Goal: Information Seeking & Learning: Learn about a topic

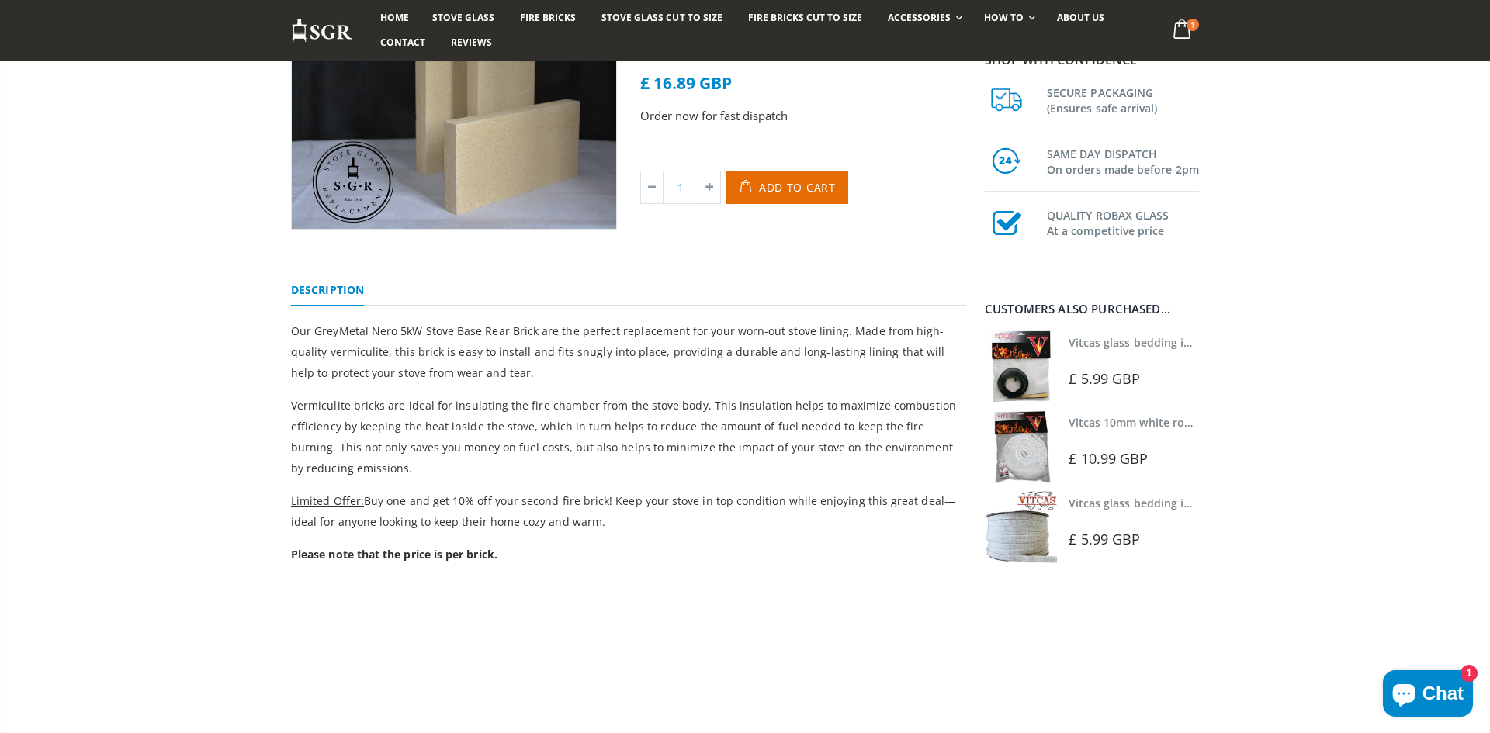
scroll to position [188, 0]
click at [387, 574] on div "Our GreyMetal Nero 5kW Stove Base Rear Brick are the perfect replacement for yo…" at bounding box center [628, 506] width 675 height 373
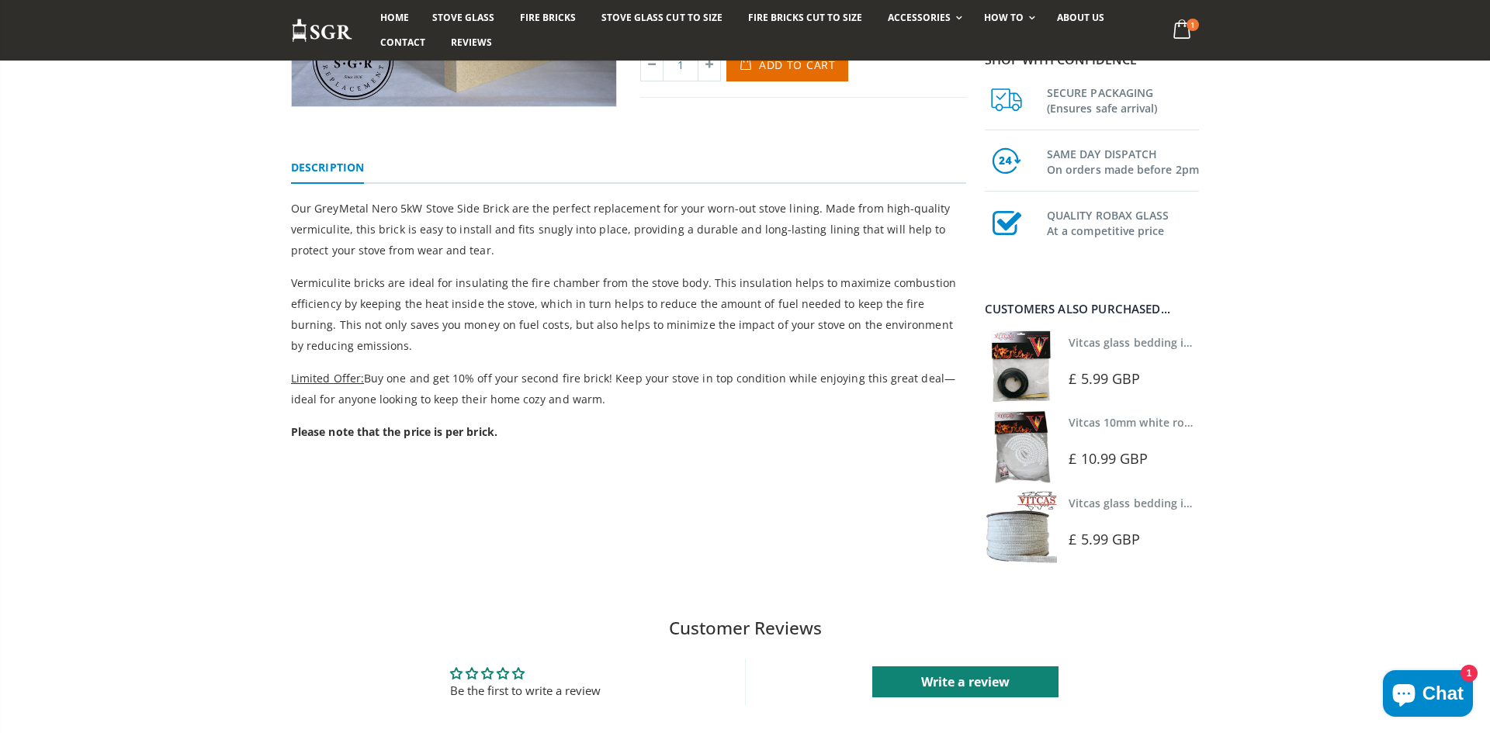
scroll to position [311, 0]
drag, startPoint x: 0, startPoint y: 0, endPoint x: 351, endPoint y: 382, distance: 518.5
click at [351, 382] on span "Limited Offer:" at bounding box center [327, 376] width 73 height 15
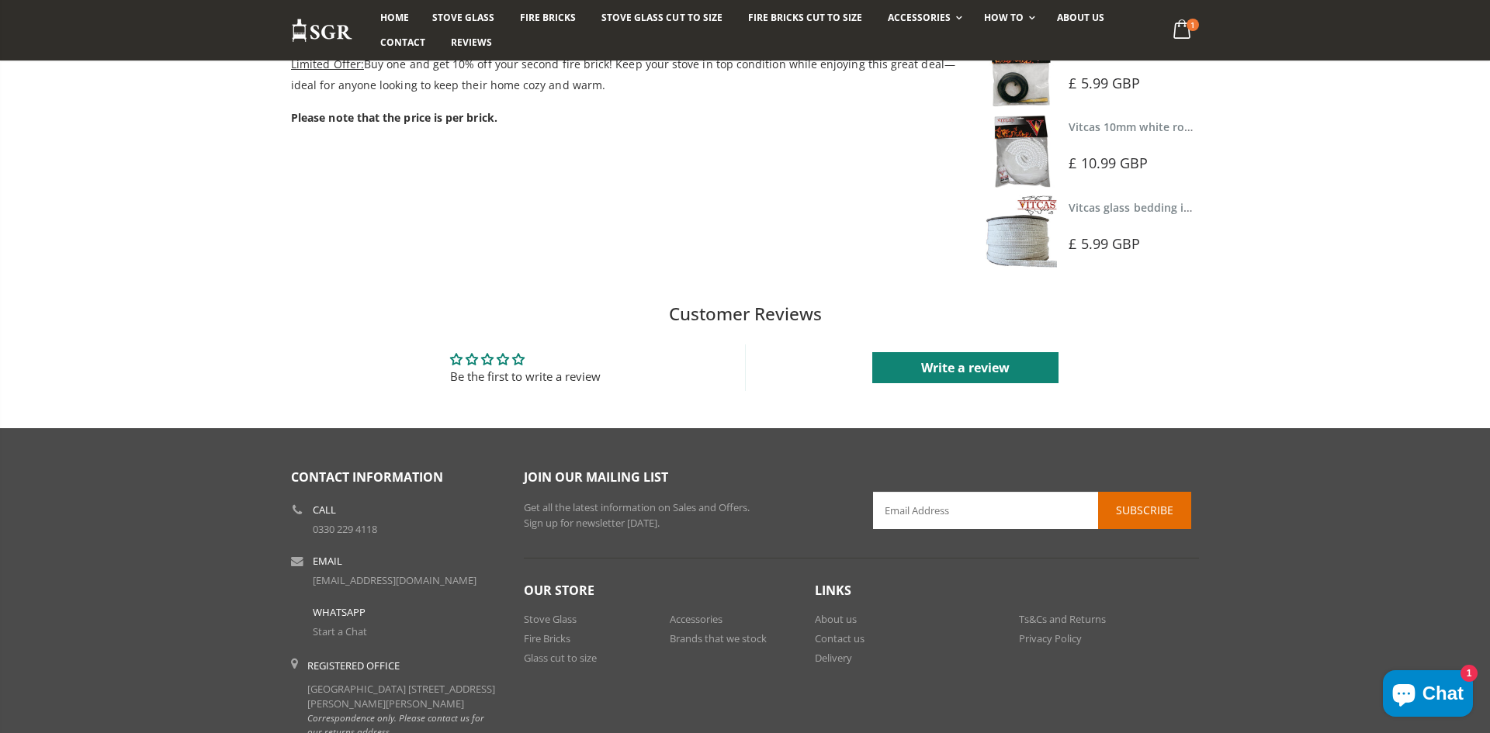
scroll to position [635, 0]
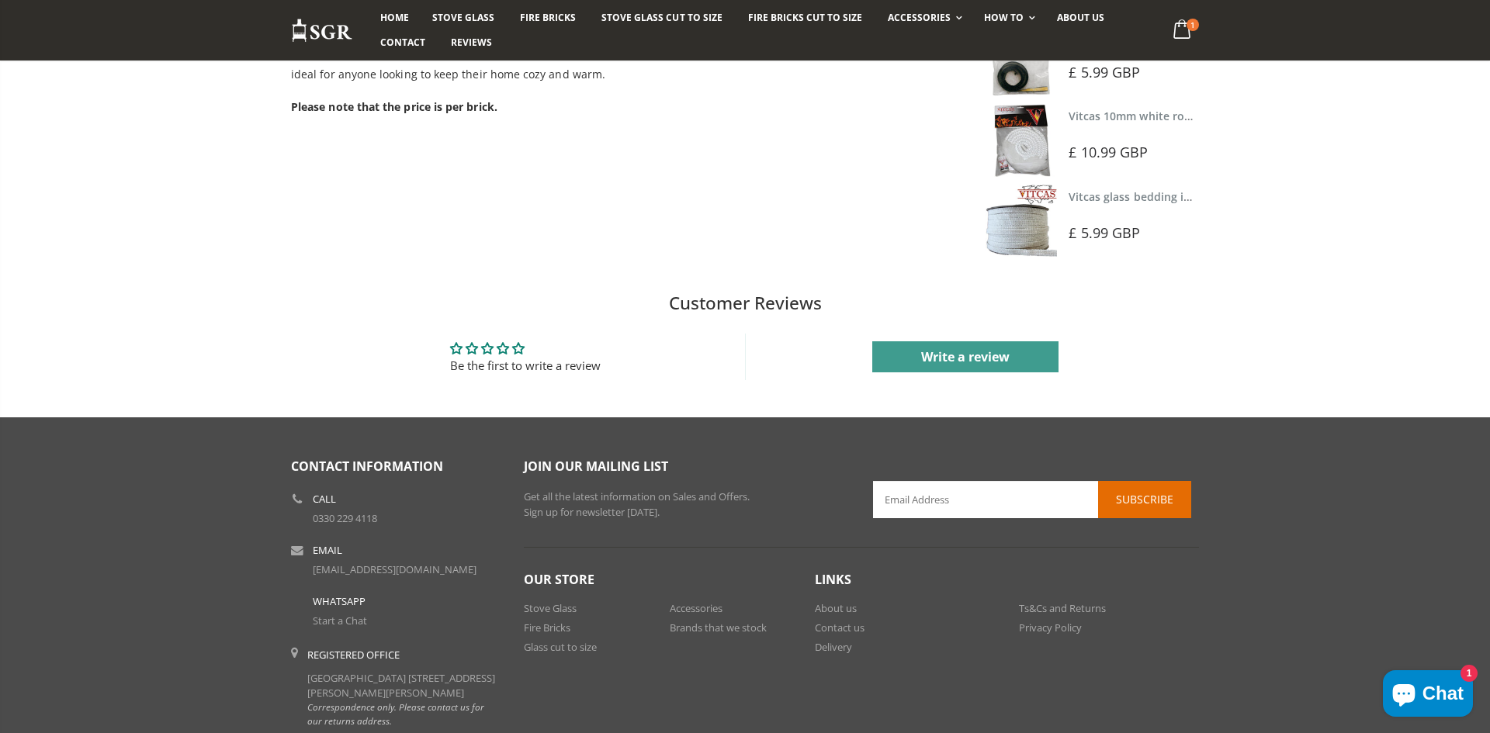
click at [931, 356] on link "Write a review" at bounding box center [965, 356] width 186 height 31
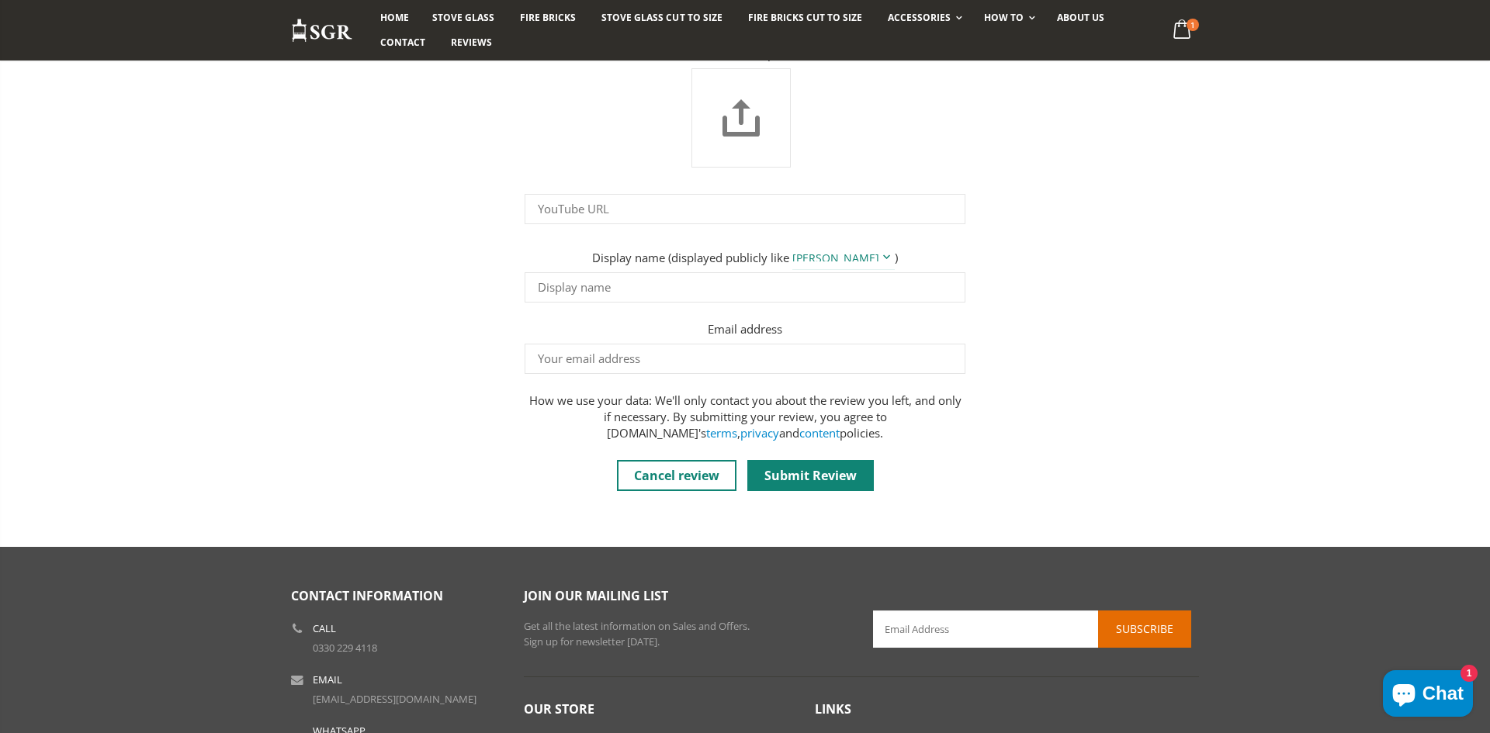
scroll to position [1334, 0]
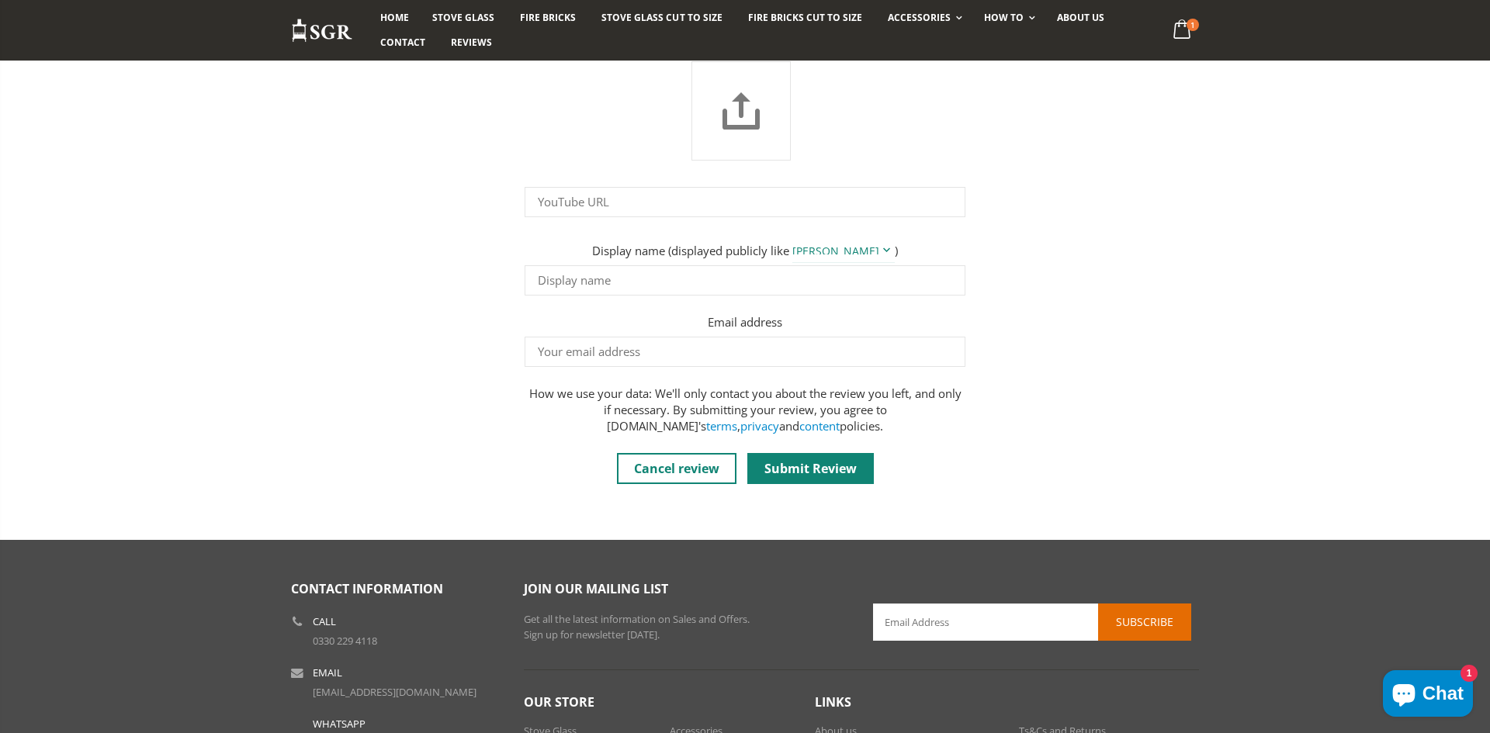
click at [747, 438] on form "Write a review Rating Review Title Review content Picture/Video (optional) Choo…" at bounding box center [745, 101] width 466 height 765
click at [668, 466] on link "Cancel review" at bounding box center [677, 468] width 120 height 31
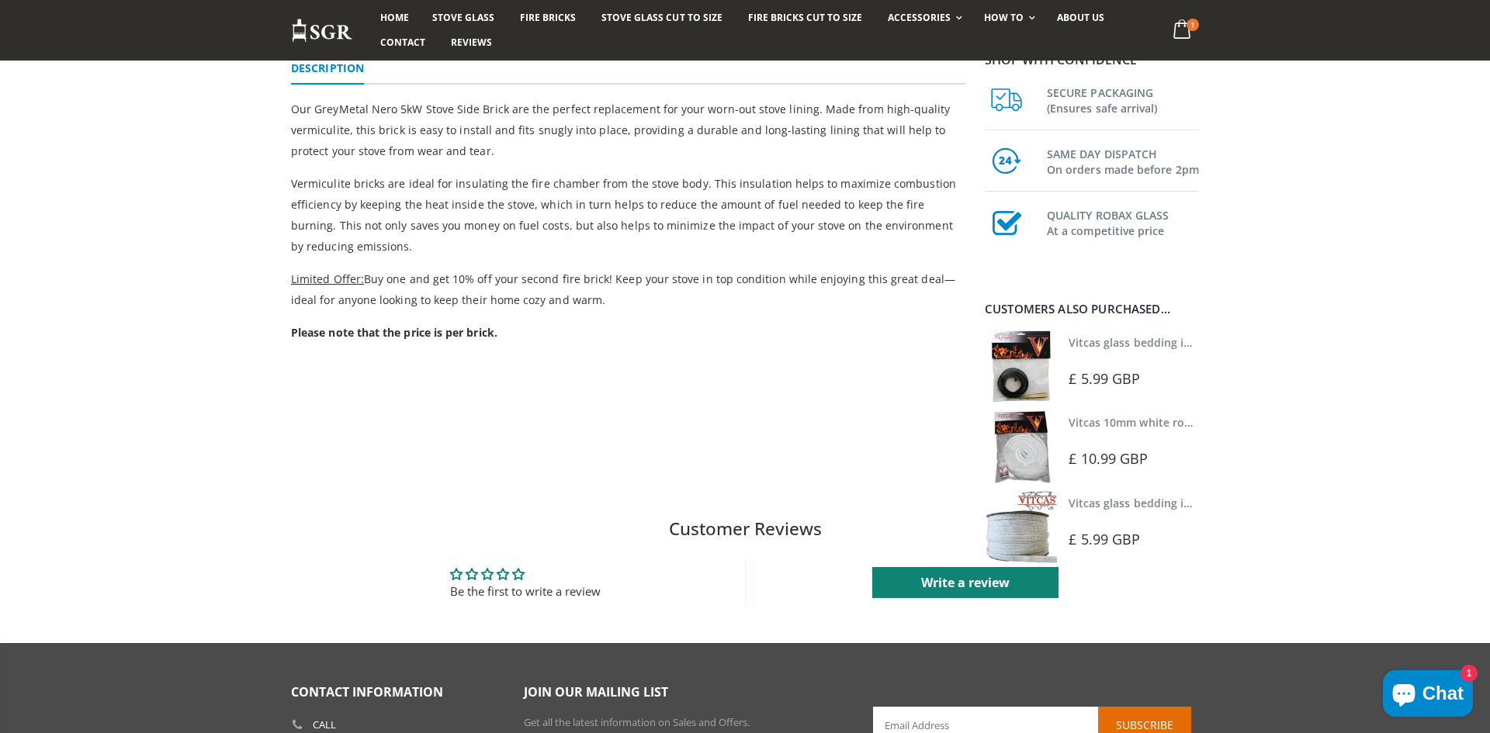
scroll to position [0, 0]
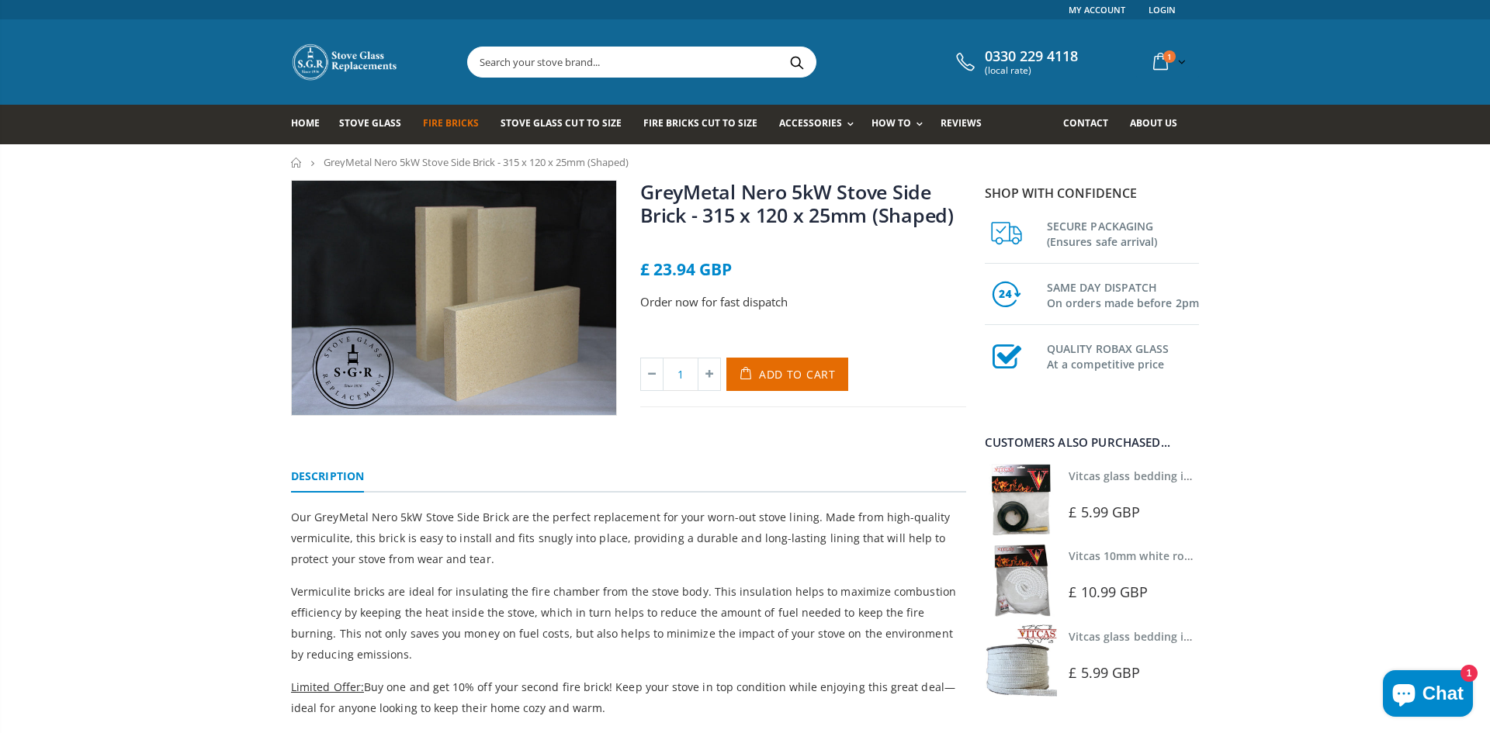
click at [444, 119] on span "Fire Bricks" at bounding box center [451, 122] width 56 height 13
